Goal: Task Accomplishment & Management: Complete application form

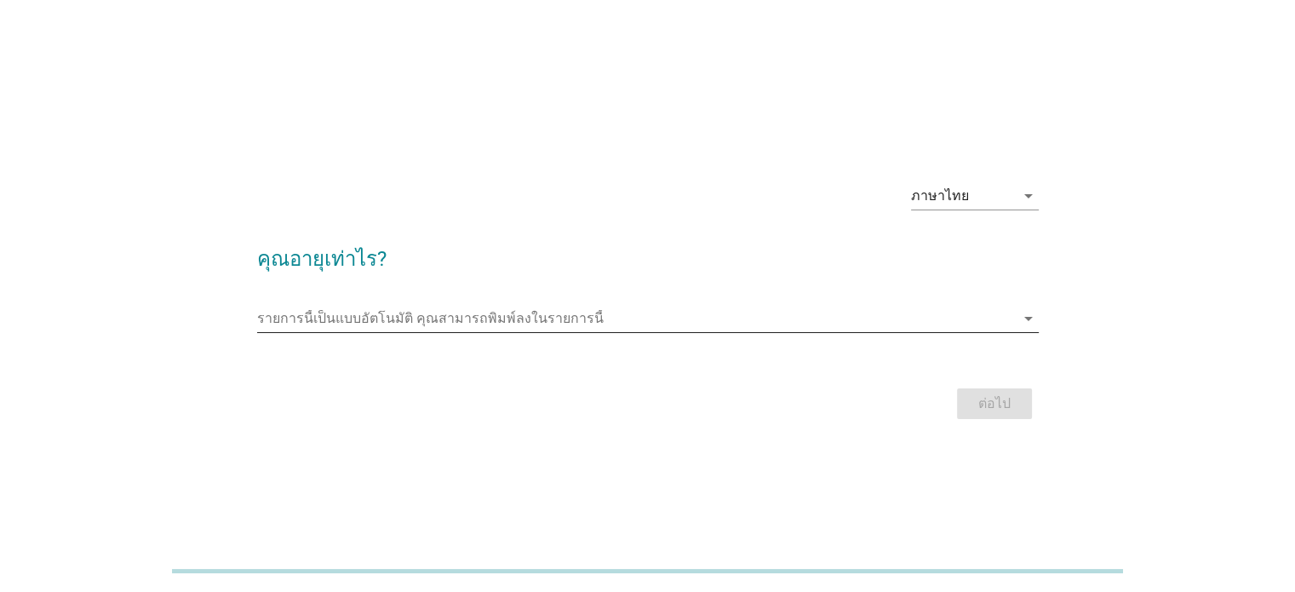
click at [1022, 318] on icon "arrow_drop_down" at bounding box center [1028, 318] width 20 height 20
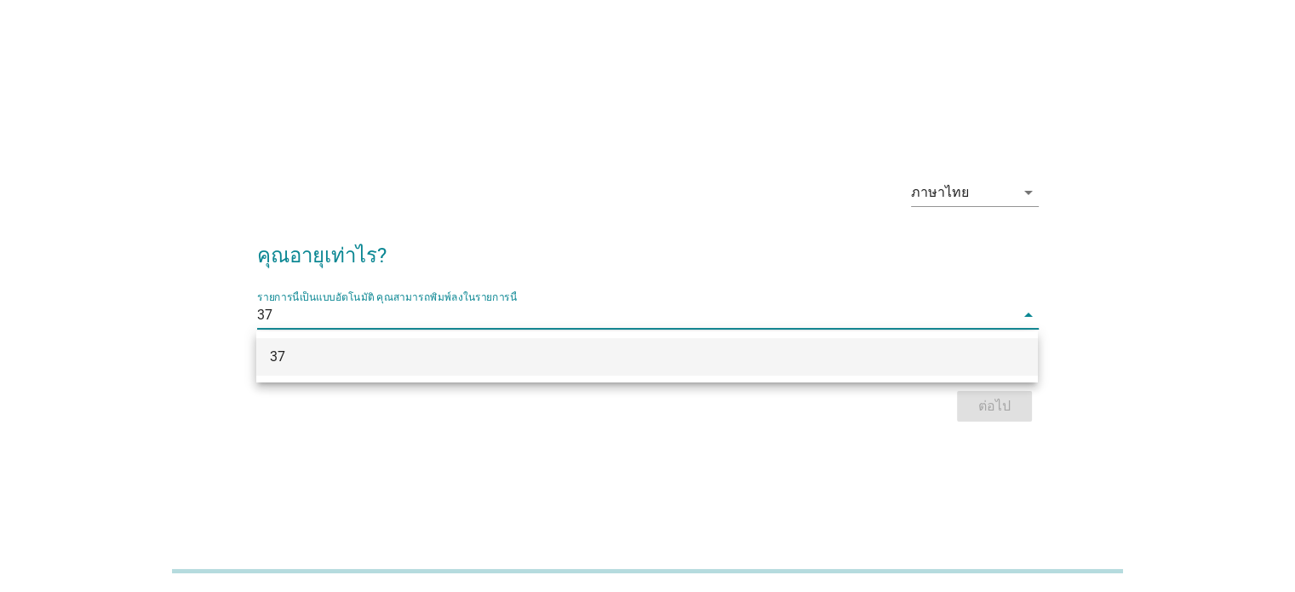
type input "37"
drag, startPoint x: 726, startPoint y: 472, endPoint x: 777, endPoint y: 435, distance: 62.8
click at [732, 462] on div "ภาษาไทย arrow_drop_down คุณอายุเท่าไร? รายการนี้เป็นแบบอัตโนมัติ [PERSON_NAME]พ…" at bounding box center [647, 296] width 1295 height 592
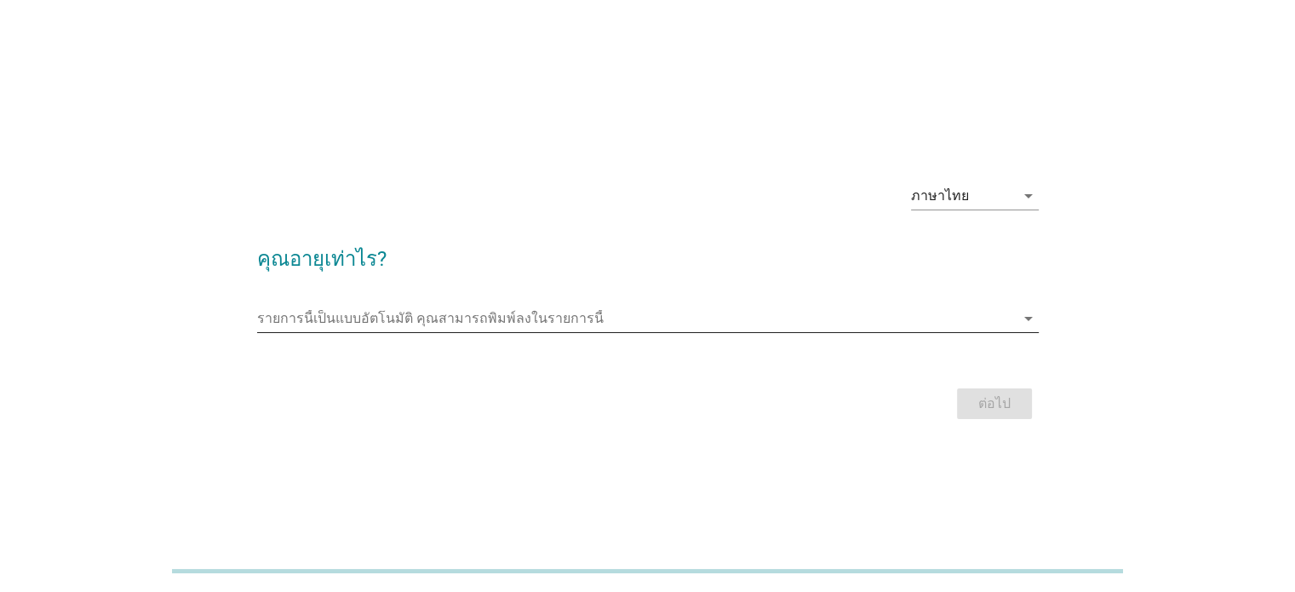
click at [585, 319] on input "รายการนี้เป็นแบบอัตโนมัติ คุณสามารถพิมพ์ลงในรายการนี้" at bounding box center [635, 318] width 757 height 27
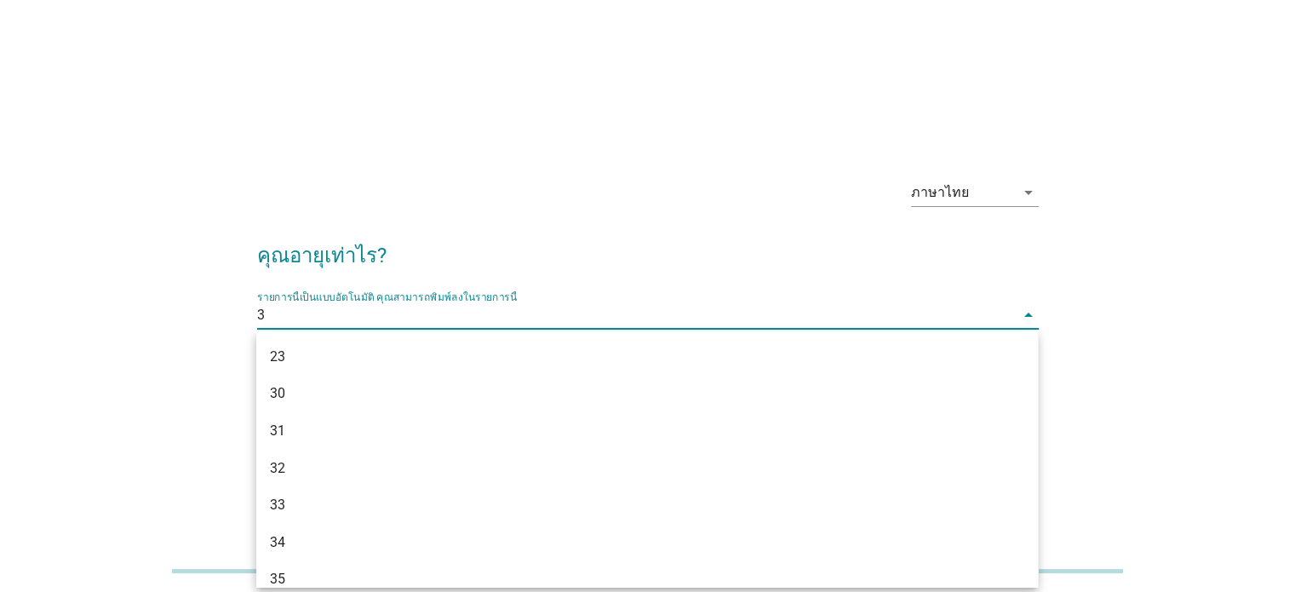
type input "37"
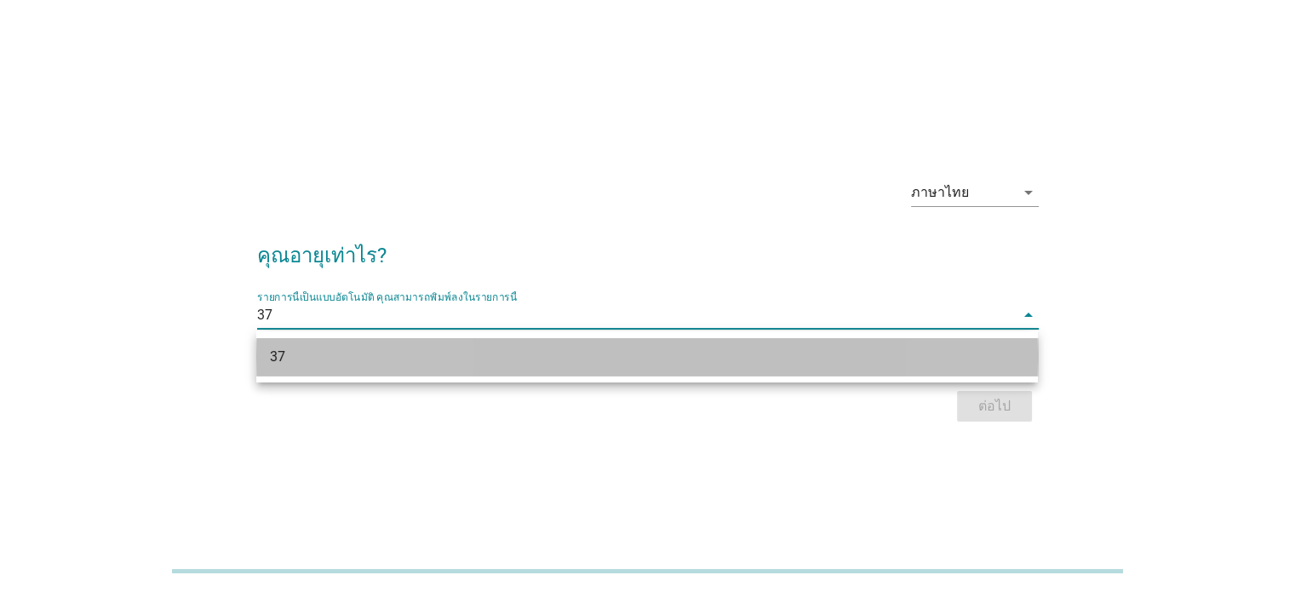
click at [388, 369] on div "37" at bounding box center [646, 356] width 781 height 37
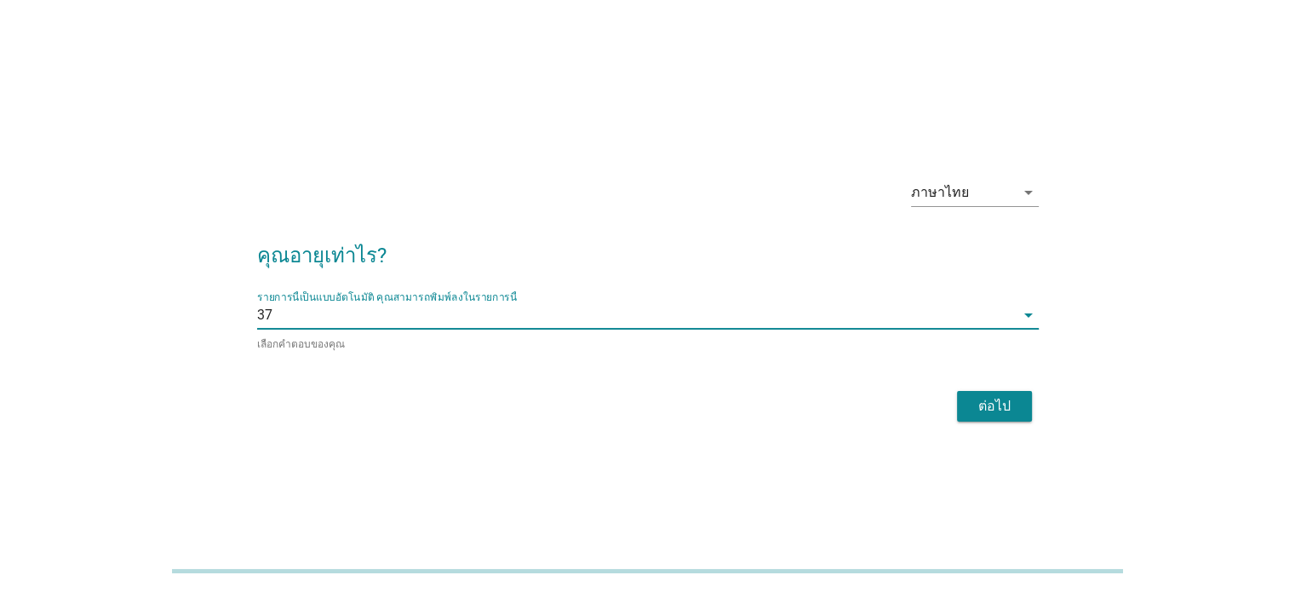
click at [973, 401] on div "ต่อไป" at bounding box center [994, 406] width 48 height 20
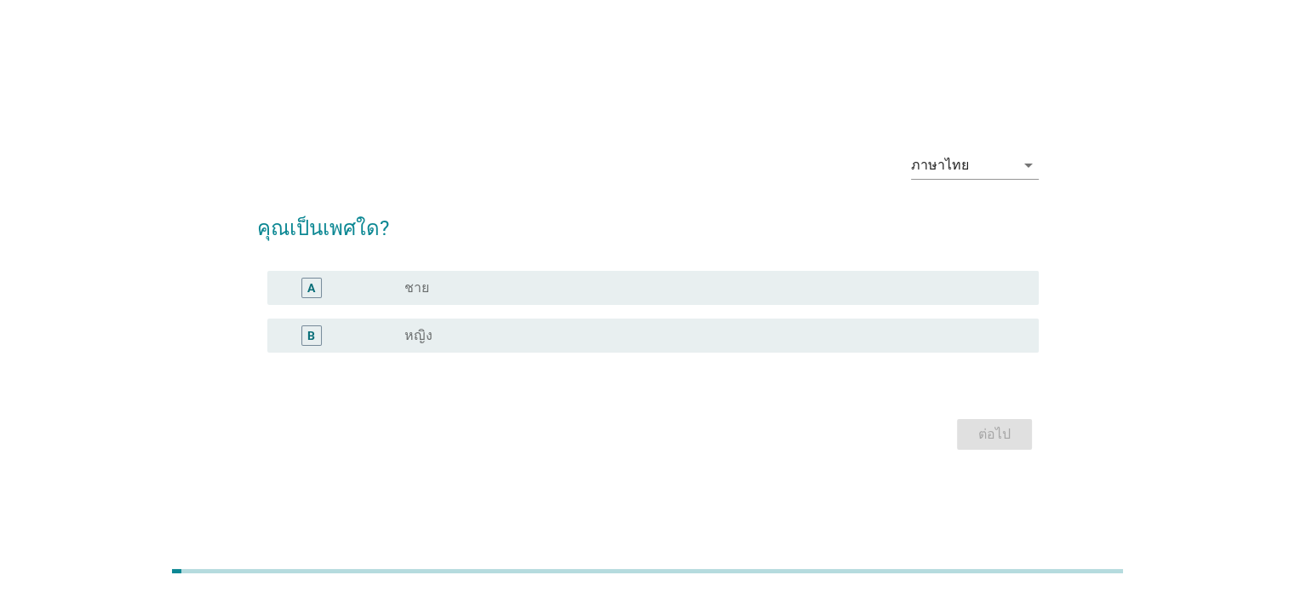
click at [517, 335] on div "radio_button_unchecked หญิง" at bounding box center [707, 335] width 606 height 17
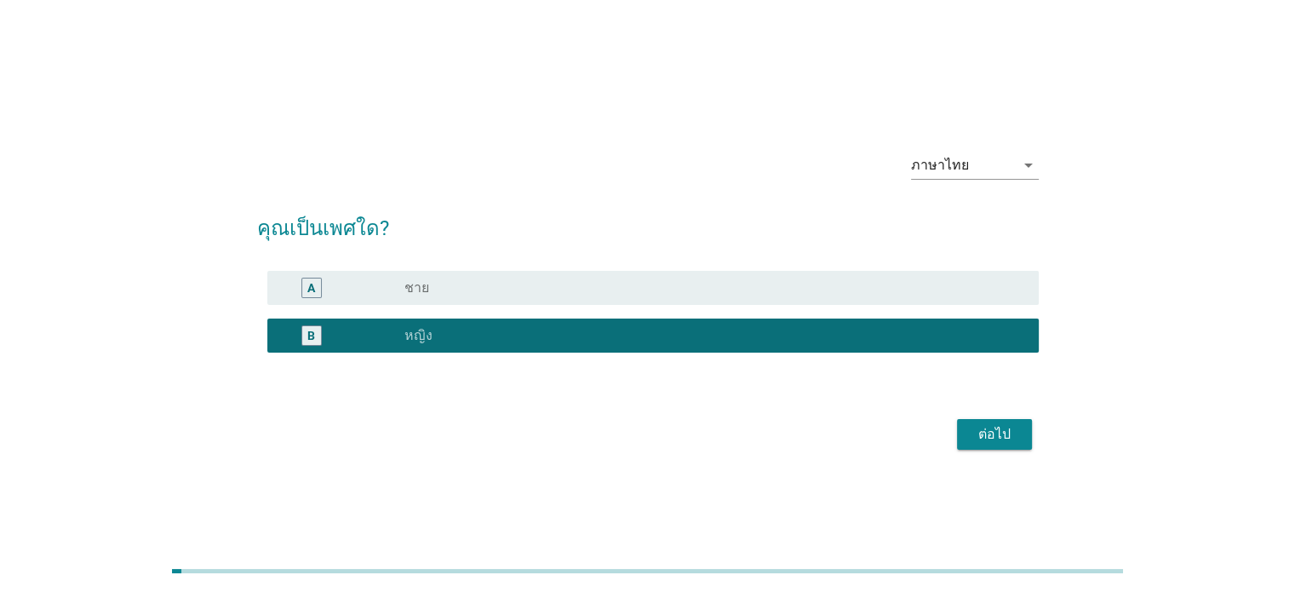
click at [984, 437] on div "ต่อไป" at bounding box center [994, 434] width 48 height 20
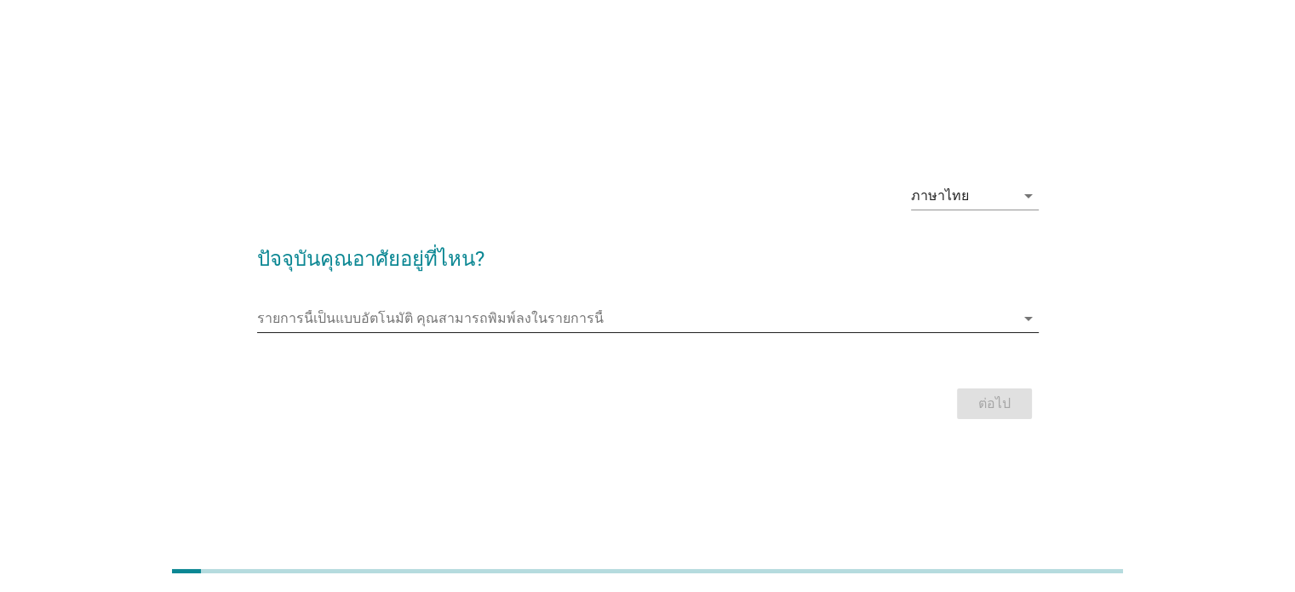
click at [528, 318] on input "รายการนี้เป็นแบบอัตโนมัติ คุณสามารถพิมพ์ลงในรายการนี้" at bounding box center [635, 318] width 757 height 27
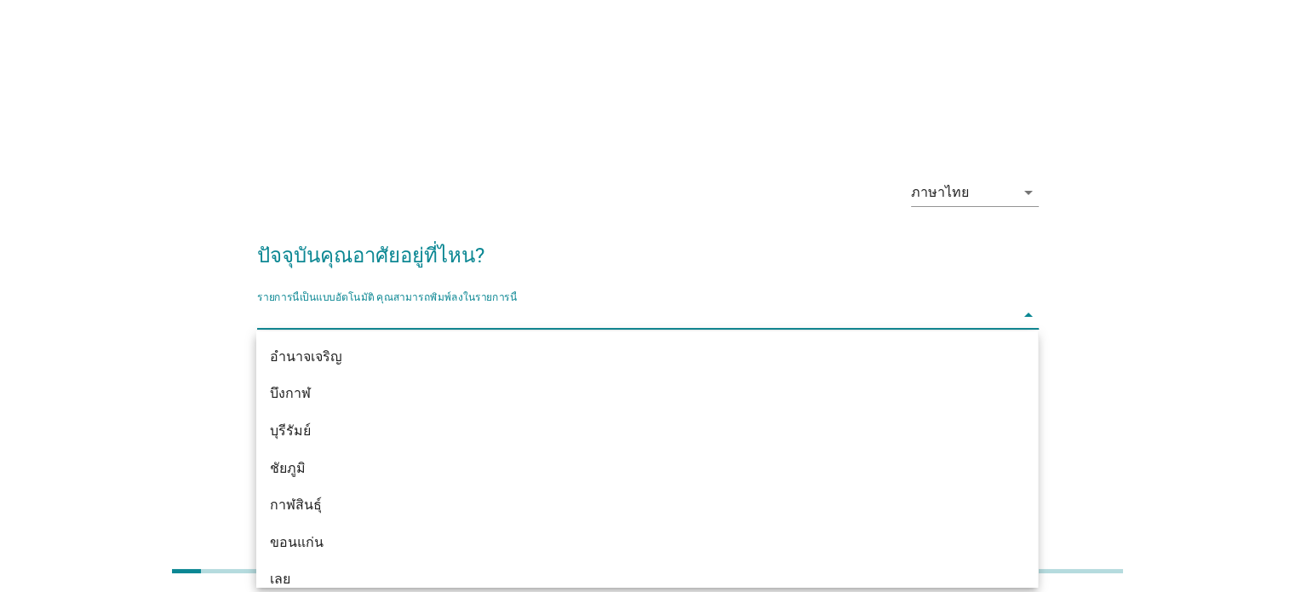
type input "4"
type input "ภ"
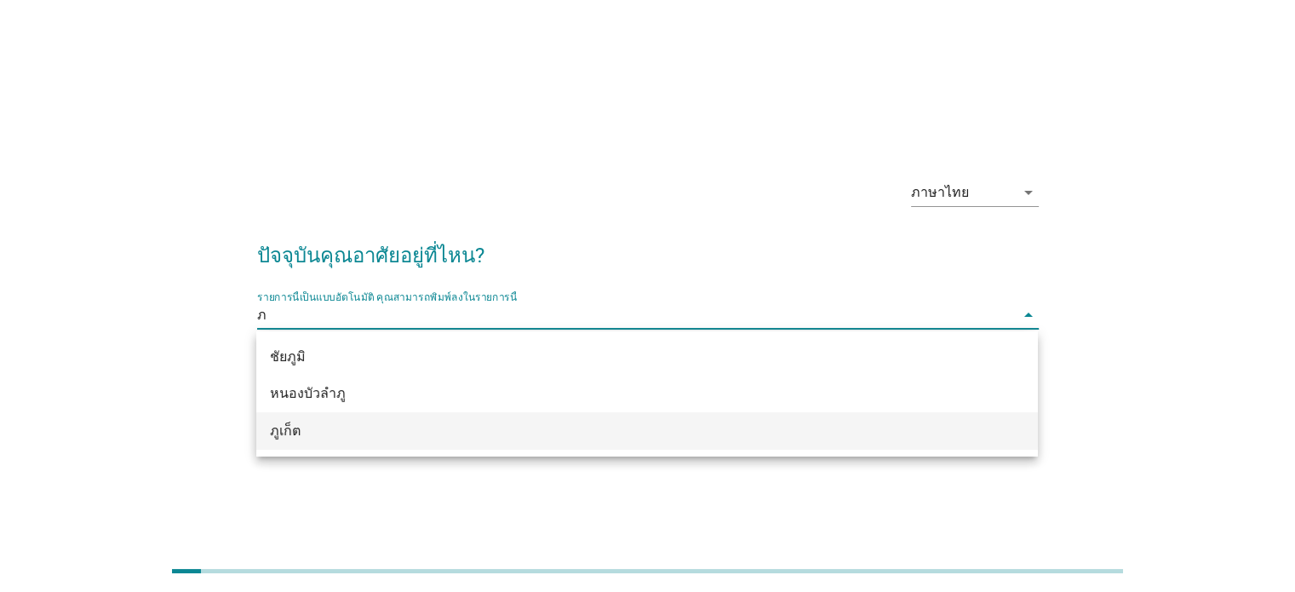
click at [295, 432] on div "ภูเก็ต" at bounding box center [615, 430] width 691 height 20
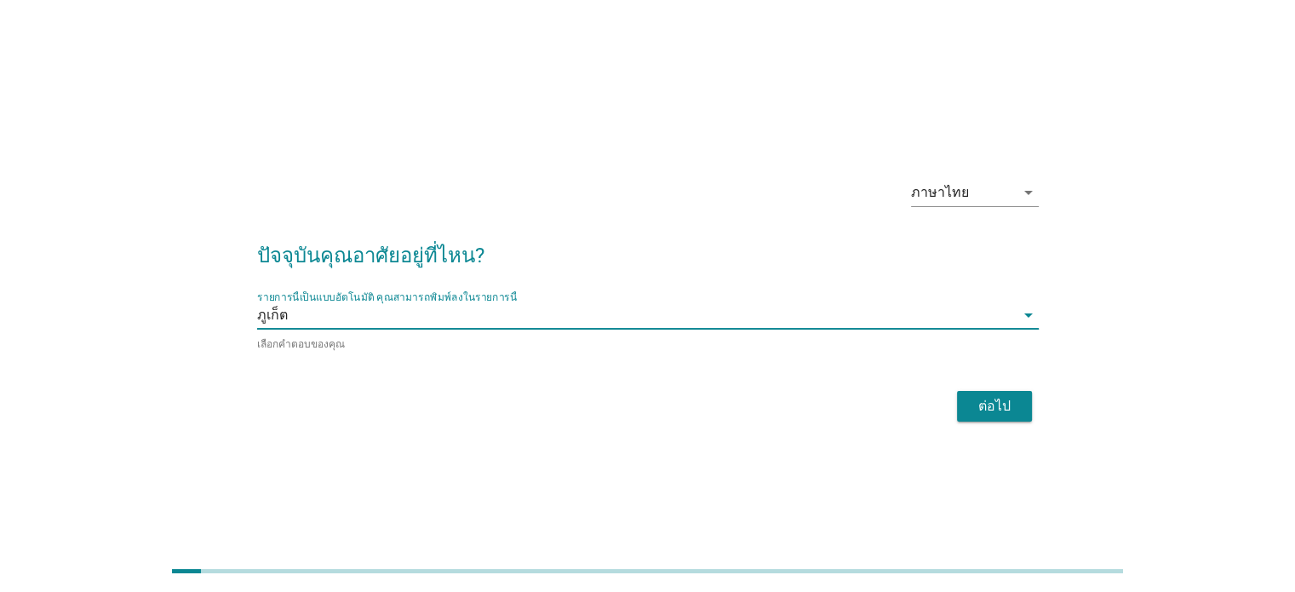
click at [986, 404] on div "ต่อไป" at bounding box center [994, 406] width 48 height 20
